Goal: Transaction & Acquisition: Purchase product/service

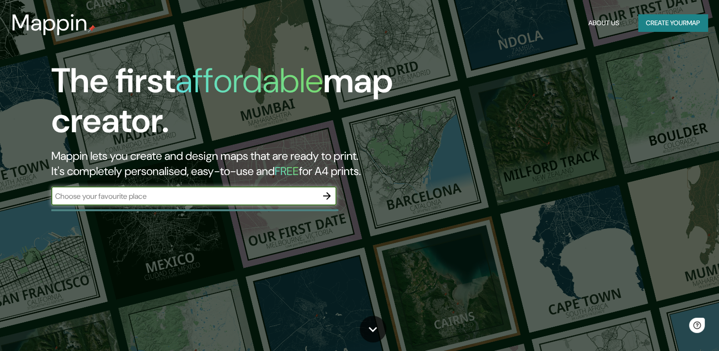
click at [236, 198] on input "text" at bounding box center [184, 196] width 266 height 11
type input "PALMA DE MALLORCA"
click at [331, 200] on icon "button" at bounding box center [326, 195] width 11 height 11
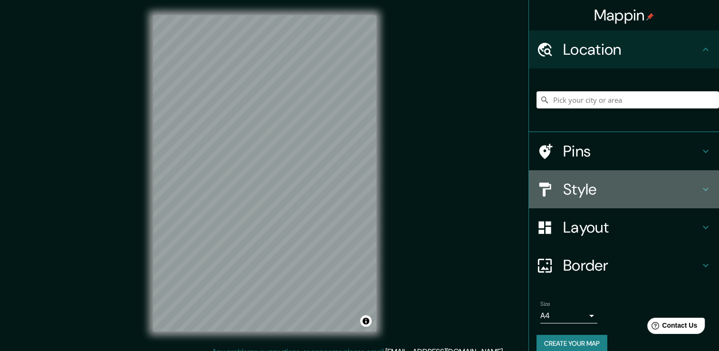
click at [603, 185] on h4 "Style" at bounding box center [631, 189] width 137 height 19
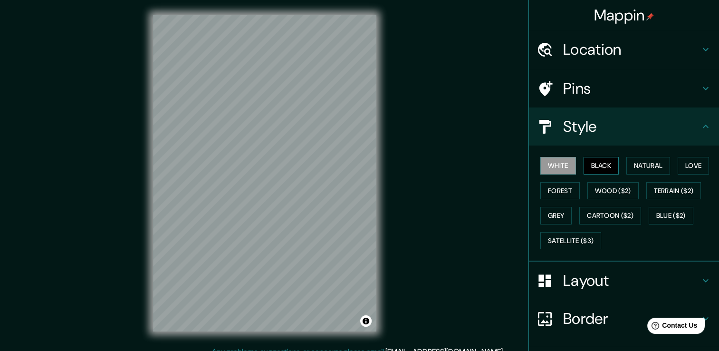
click at [608, 164] on button "Black" at bounding box center [602, 166] width 36 height 18
click at [659, 164] on button "Natural" at bounding box center [648, 166] width 44 height 18
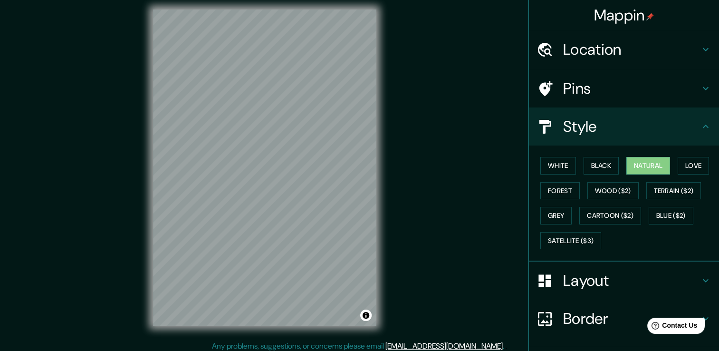
scroll to position [7, 0]
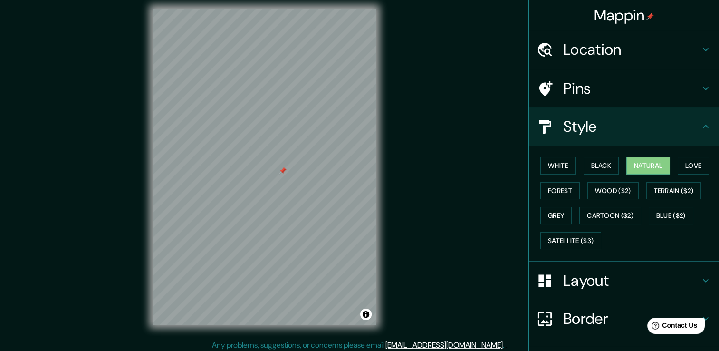
click at [282, 169] on div at bounding box center [283, 171] width 8 height 8
click at [677, 92] on h4 "Pins" at bounding box center [631, 88] width 137 height 19
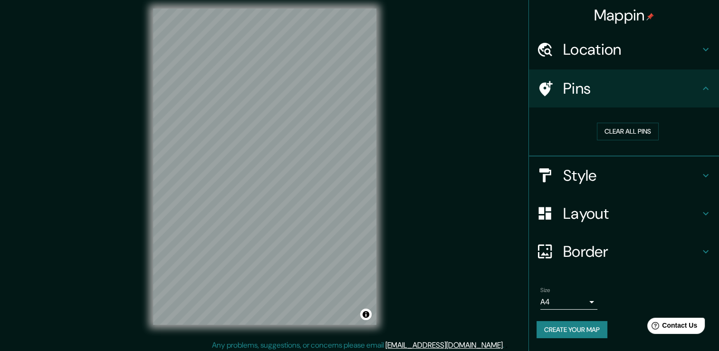
click at [603, 54] on h4 "Location" at bounding box center [631, 49] width 137 height 19
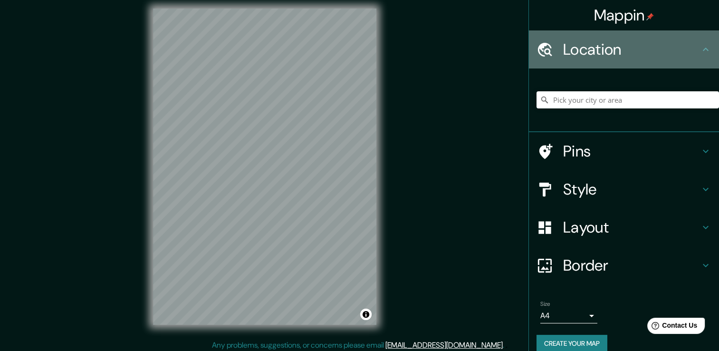
click at [603, 54] on h4 "Location" at bounding box center [631, 49] width 137 height 19
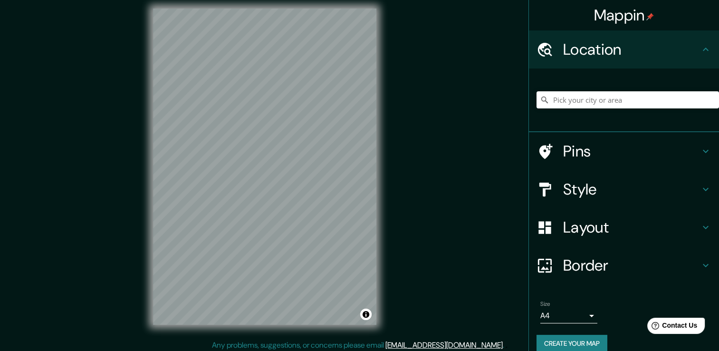
click at [595, 199] on div "Style" at bounding box center [624, 189] width 190 height 38
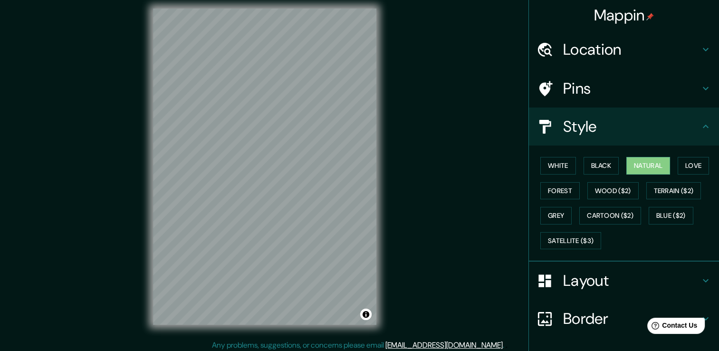
click at [599, 282] on h4 "Layout" at bounding box center [631, 280] width 137 height 19
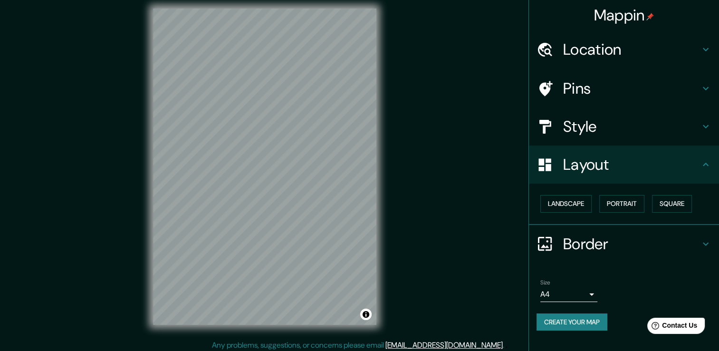
click at [582, 292] on body "Mappin Location Pins Style Layout Landscape Portrait Square Border Choose a bor…" at bounding box center [359, 168] width 719 height 351
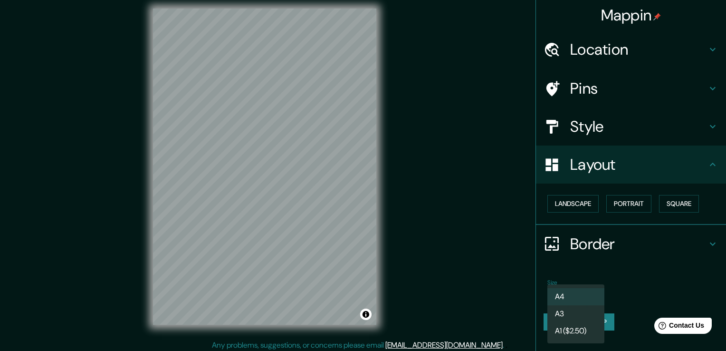
click at [623, 283] on div at bounding box center [363, 175] width 726 height 351
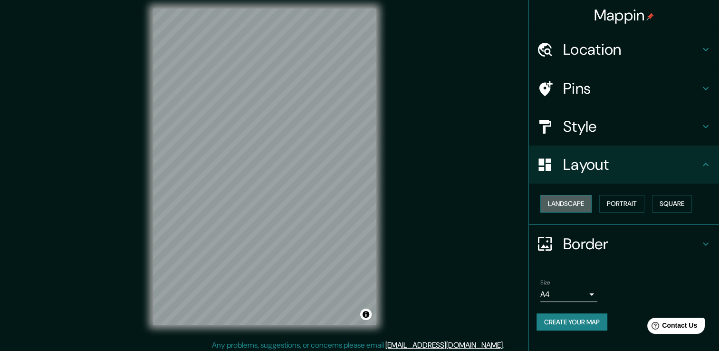
click at [576, 204] on button "Landscape" at bounding box center [565, 204] width 51 height 18
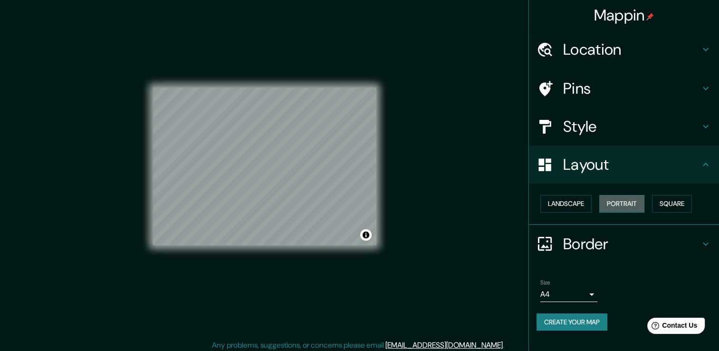
click at [623, 208] on button "Portrait" at bounding box center [621, 204] width 45 height 18
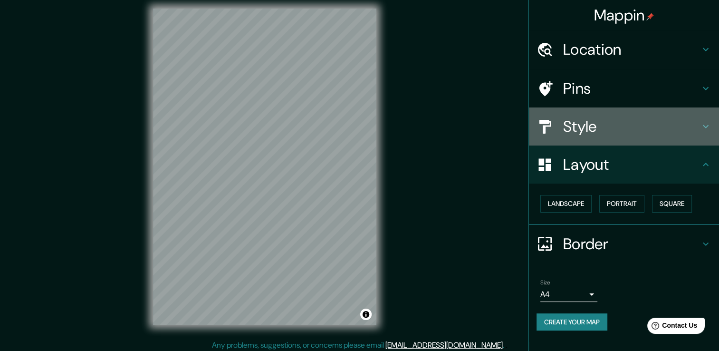
click at [615, 114] on div "Style" at bounding box center [624, 126] width 190 height 38
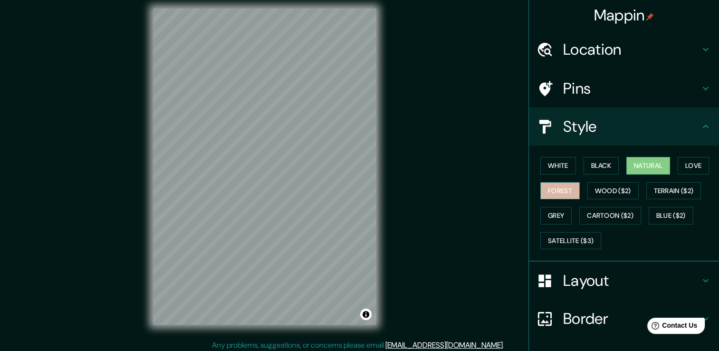
click at [544, 187] on button "Forest" at bounding box center [559, 191] width 39 height 18
click at [699, 166] on button "Love" at bounding box center [693, 166] width 31 height 18
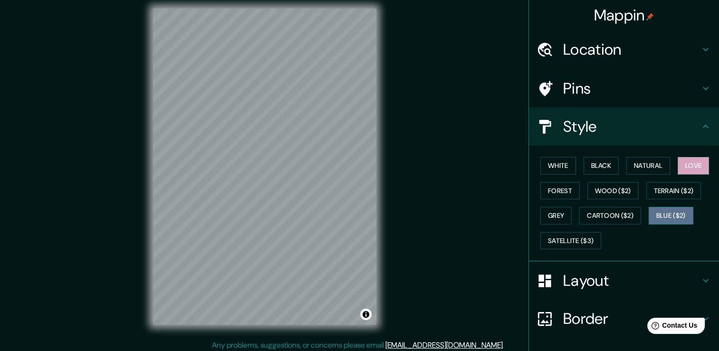
click at [664, 214] on button "Blue ($2)" at bounding box center [671, 216] width 45 height 18
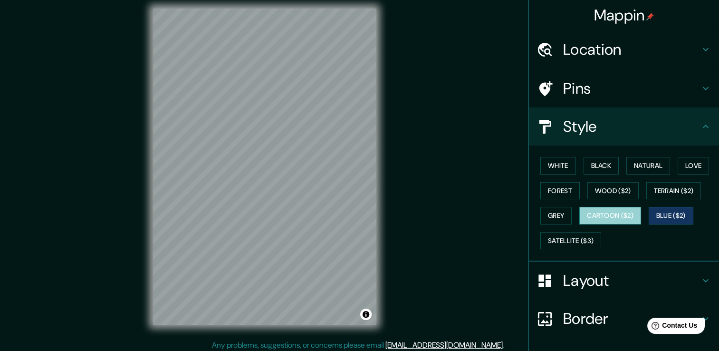
click at [596, 215] on button "Cartoon ($2)" at bounding box center [610, 216] width 62 height 18
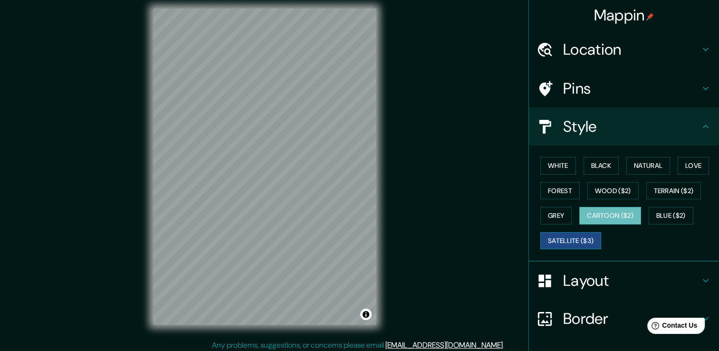
click at [583, 242] on button "Satellite ($3)" at bounding box center [570, 241] width 61 height 18
click at [641, 163] on button "Natural" at bounding box center [648, 166] width 44 height 18
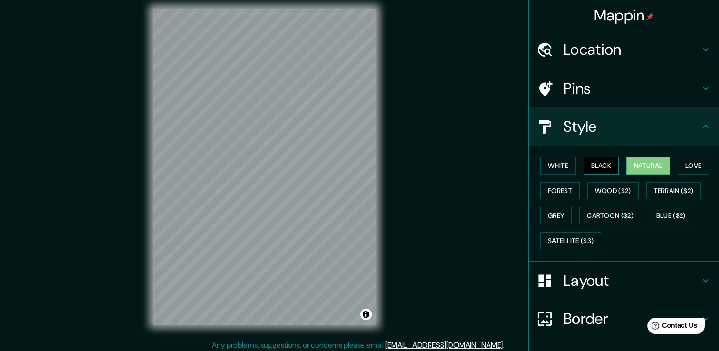
click at [584, 172] on button "Black" at bounding box center [602, 166] width 36 height 18
click at [558, 165] on button "White" at bounding box center [558, 166] width 36 height 18
click at [584, 157] on button "Black" at bounding box center [602, 166] width 36 height 18
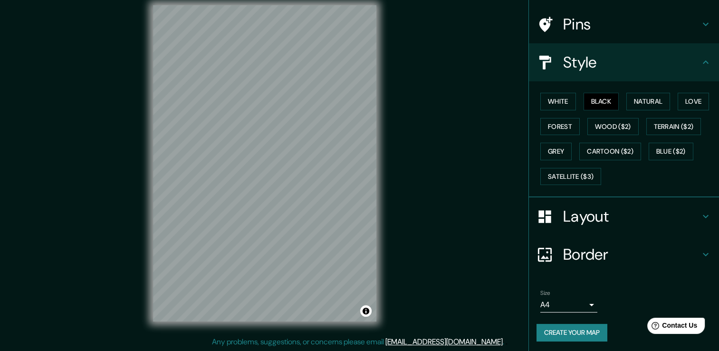
scroll to position [10, 0]
click at [683, 102] on button "Love" at bounding box center [693, 102] width 31 height 18
click at [651, 104] on button "Natural" at bounding box center [648, 102] width 44 height 18
click at [601, 106] on button "Black" at bounding box center [602, 102] width 36 height 18
click at [647, 104] on button "Natural" at bounding box center [648, 102] width 44 height 18
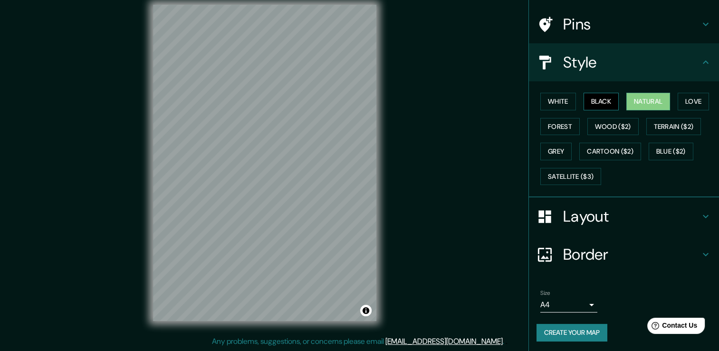
click at [584, 104] on button "Black" at bounding box center [602, 102] width 36 height 18
click at [547, 98] on button "White" at bounding box center [558, 102] width 36 height 18
click at [608, 91] on div "White Black Natural Love Forest Wood ($2) Terrain ($2) Grey Cartoon ($2) Blue (…" at bounding box center [628, 139] width 182 height 100
click at [587, 84] on div "White Black Natural Love Forest Wood ($2) Terrain ($2) Grey Cartoon ($2) Blue (…" at bounding box center [624, 139] width 190 height 116
click at [590, 100] on button "Black" at bounding box center [602, 102] width 36 height 18
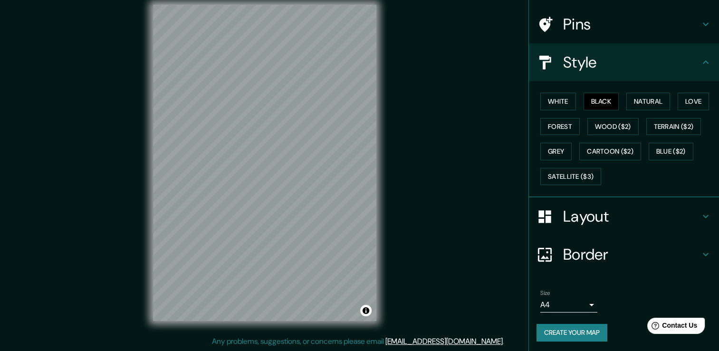
click at [597, 229] on div "Layout" at bounding box center [624, 216] width 190 height 38
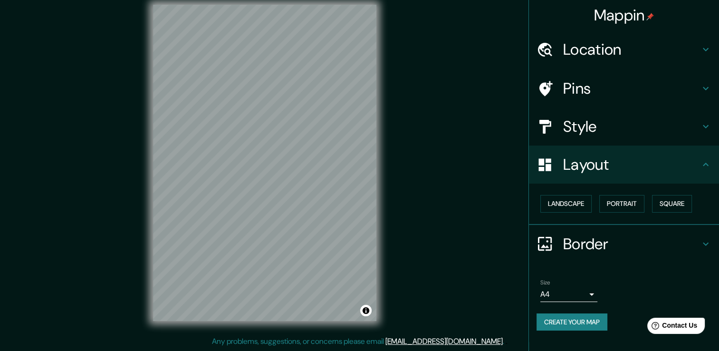
scroll to position [0, 0]
click at [626, 206] on button "Portrait" at bounding box center [621, 204] width 45 height 18
click at [625, 202] on button "Portrait" at bounding box center [621, 204] width 45 height 18
click at [671, 204] on button "Square" at bounding box center [672, 204] width 40 height 18
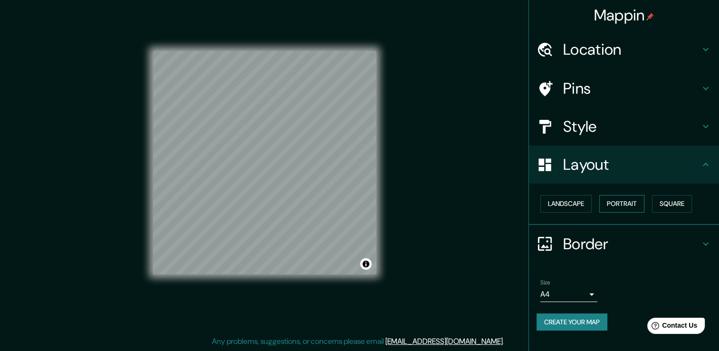
click at [613, 201] on button "Portrait" at bounding box center [621, 204] width 45 height 18
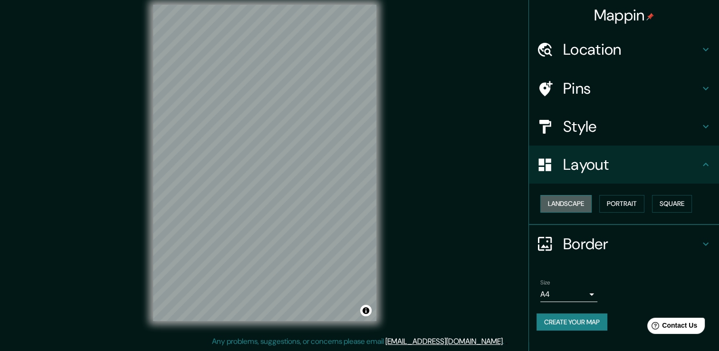
click at [579, 203] on button "Landscape" at bounding box center [565, 204] width 51 height 18
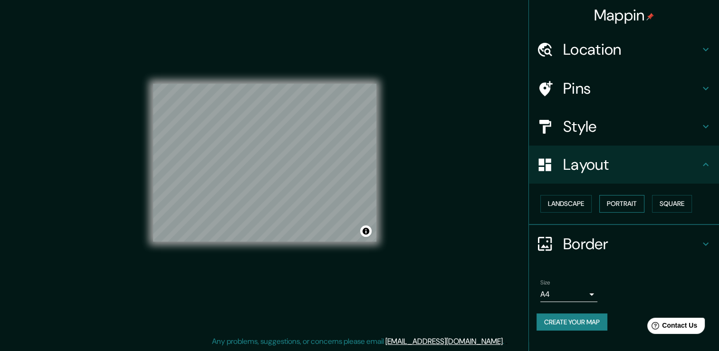
click at [614, 198] on button "Portrait" at bounding box center [621, 204] width 45 height 18
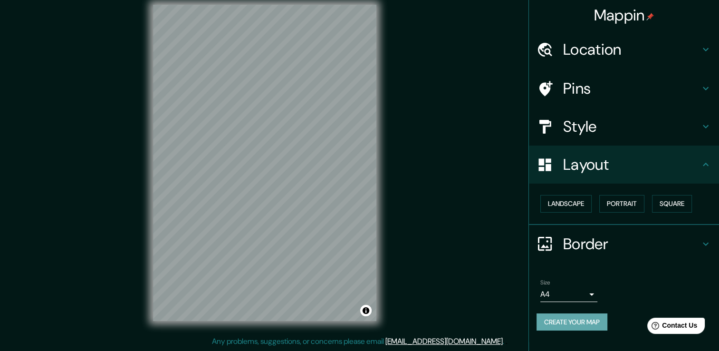
click at [603, 315] on button "Create your map" at bounding box center [572, 322] width 71 height 18
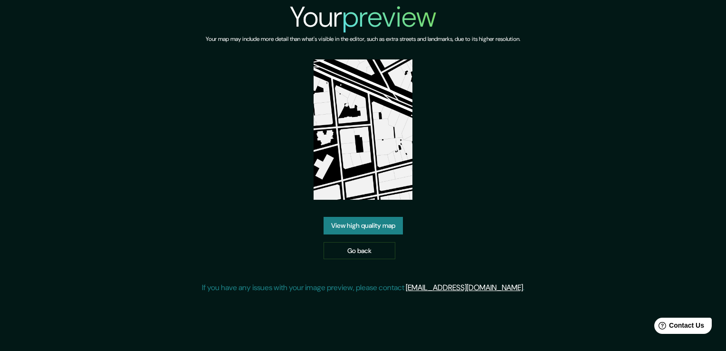
click at [375, 225] on link "View high quality map" at bounding box center [363, 226] width 79 height 18
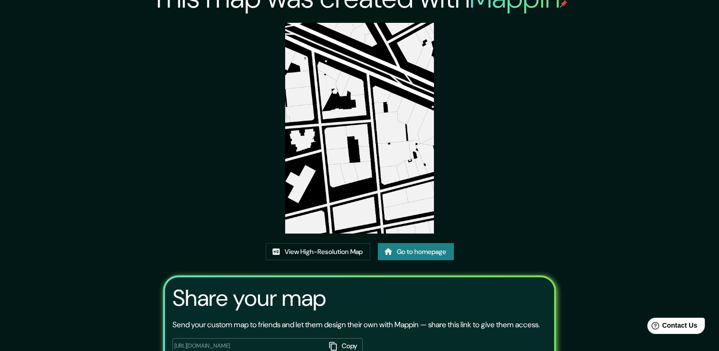
scroll to position [2, 0]
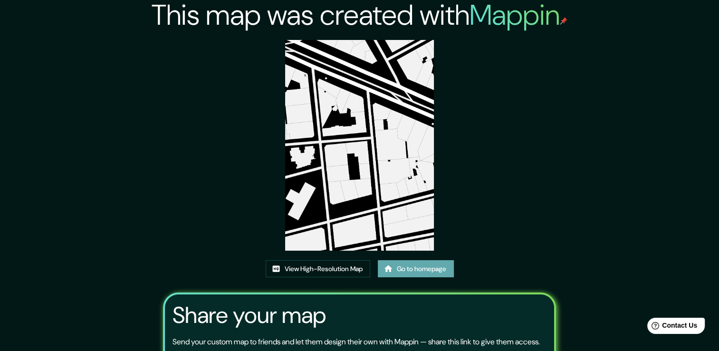
click at [413, 267] on link "Go to homepage" at bounding box center [416, 269] width 76 height 18
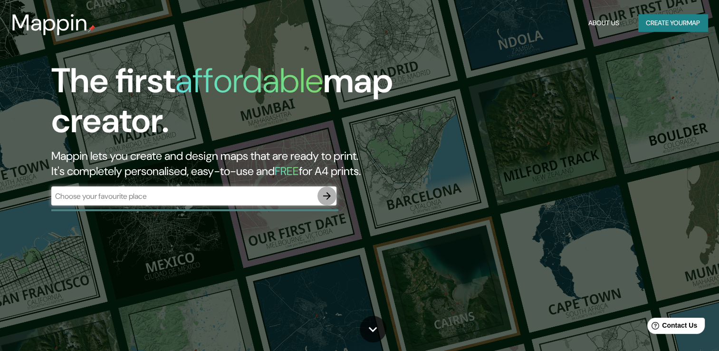
click at [322, 204] on button "button" at bounding box center [326, 195] width 19 height 19
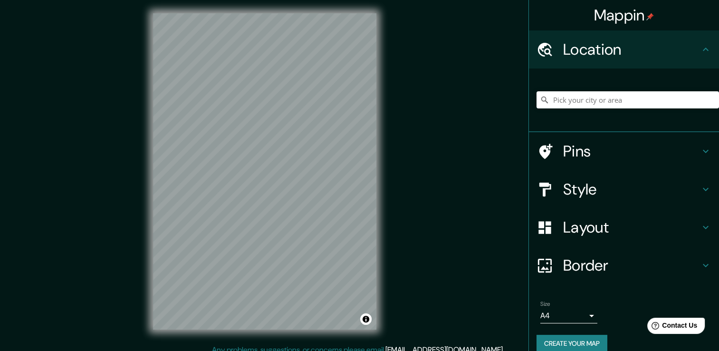
scroll to position [5, 0]
